Goal: Contribute content

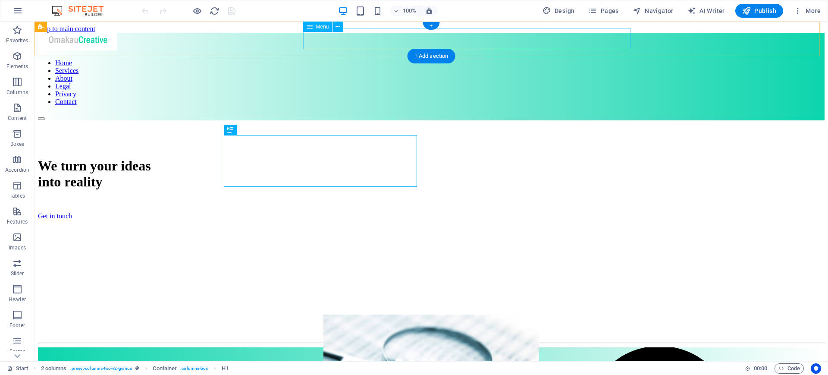
click at [470, 59] on nav "Home Services About Legal Privacy Contact" at bounding box center [431, 82] width 786 height 47
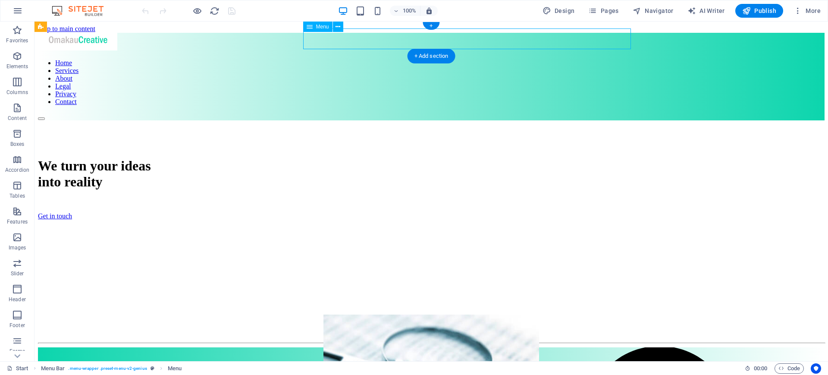
click at [471, 59] on nav "Home Services About Legal Privacy Contact" at bounding box center [431, 82] width 786 height 47
select select
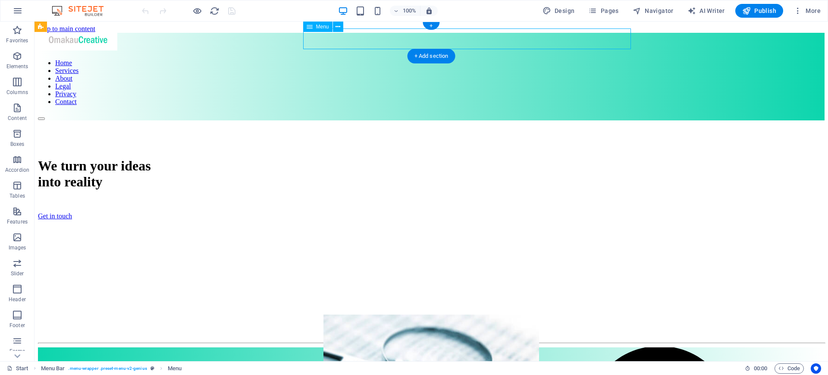
select select "4"
select select
select select "5"
select select
select select "6"
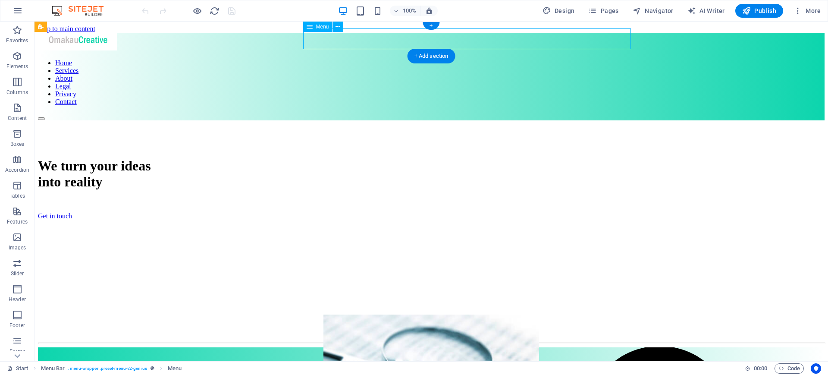
select select
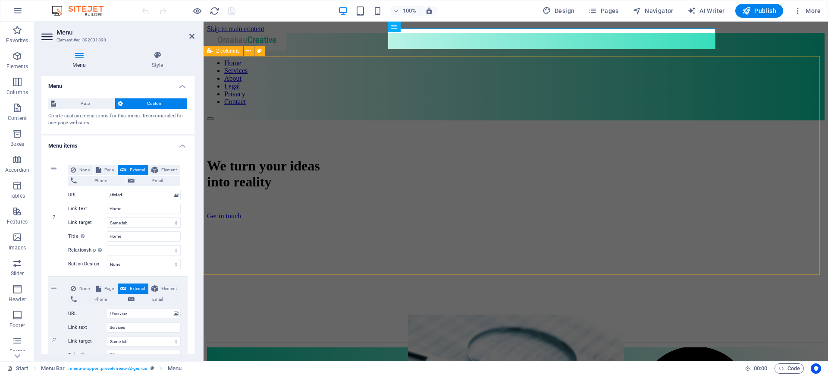
click at [783, 120] on div "We turn your ideas into reality Get in touch" at bounding box center [515, 229] width 617 height 219
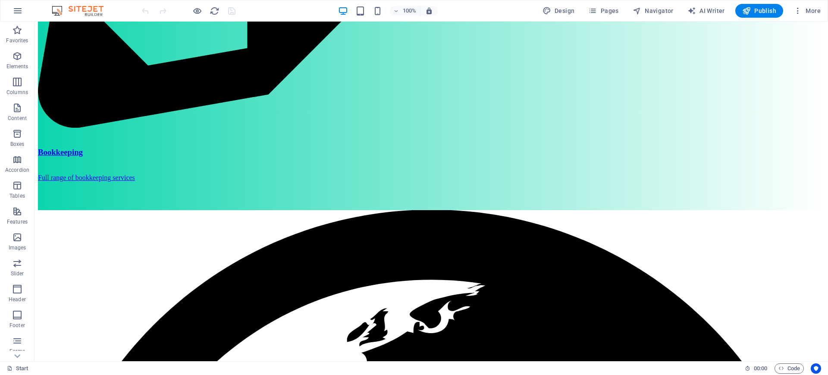
scroll to position [1017, 0]
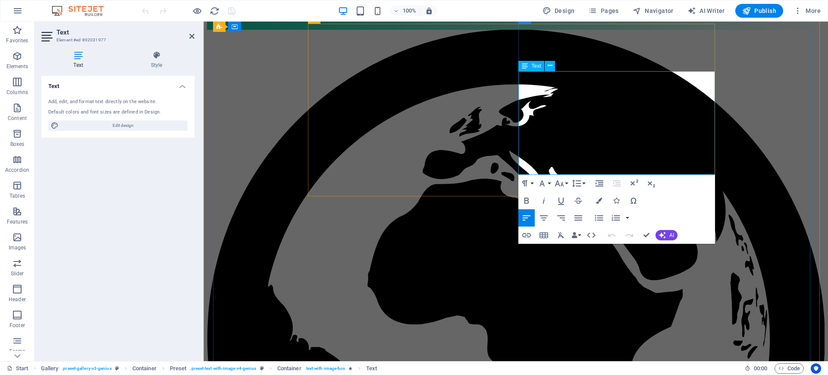
drag, startPoint x: 711, startPoint y: 157, endPoint x: 718, endPoint y: 150, distance: 10.4
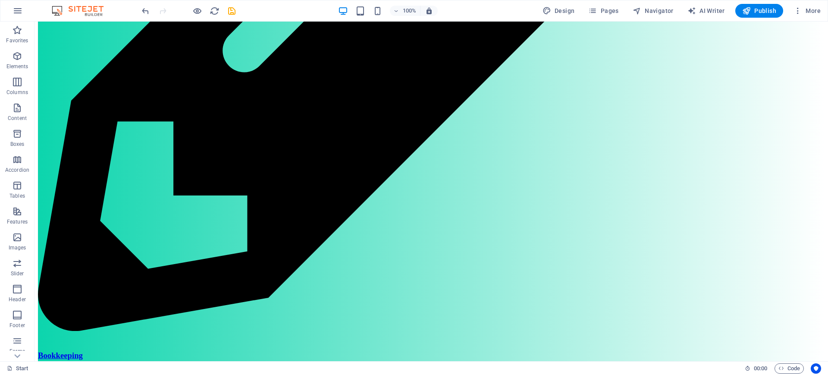
scroll to position [817, 0]
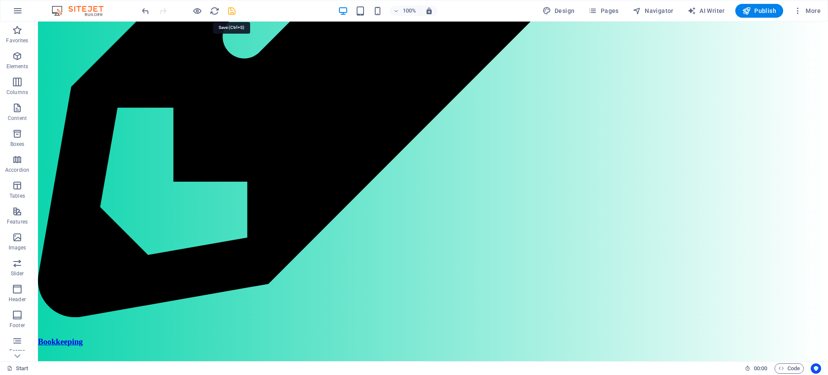
click at [235, 14] on icon "save" at bounding box center [232, 11] width 10 height 10
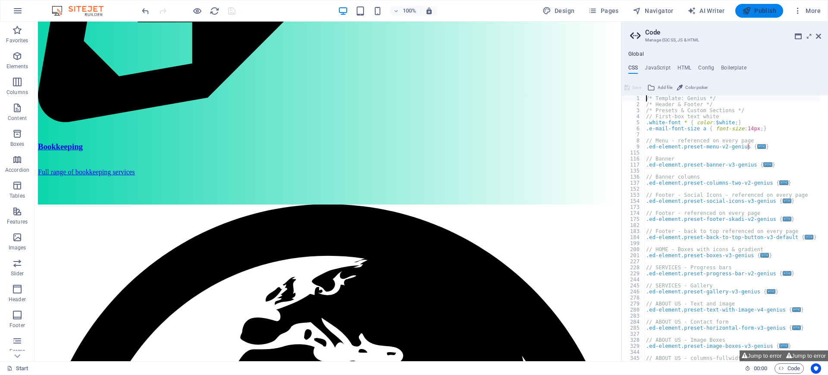
click at [753, 11] on span "Publish" at bounding box center [759, 10] width 34 height 9
